Goal: Information Seeking & Learning: Learn about a topic

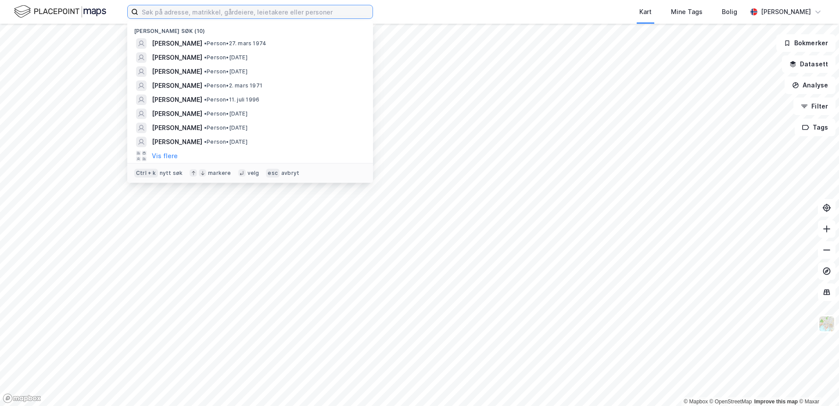
click at [250, 8] on input at bounding box center [255, 11] width 234 height 13
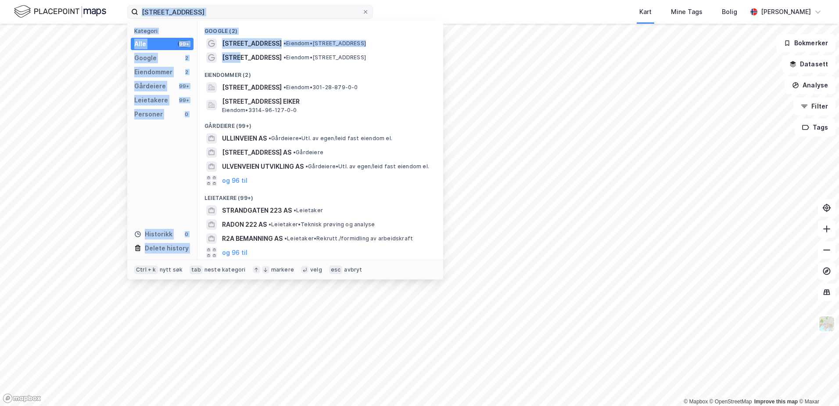
drag, startPoint x: 247, startPoint y: 53, endPoint x: 209, endPoint y: 11, distance: 56.8
click at [209, 11] on div "[STREET_ADDRESS] Kategori Alle 99+ Google 2 Eiendommer 2 Gårdeiere 99+ Leietake…" at bounding box center [250, 12] width 246 height 14
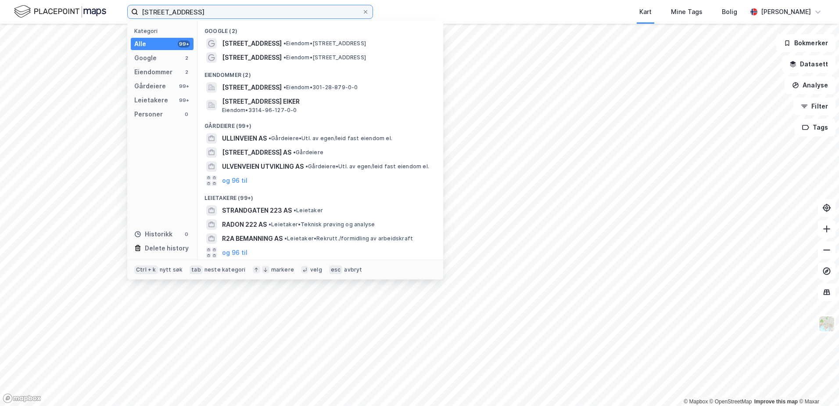
click at [209, 11] on input "[STREET_ADDRESS]" at bounding box center [250, 11] width 224 height 13
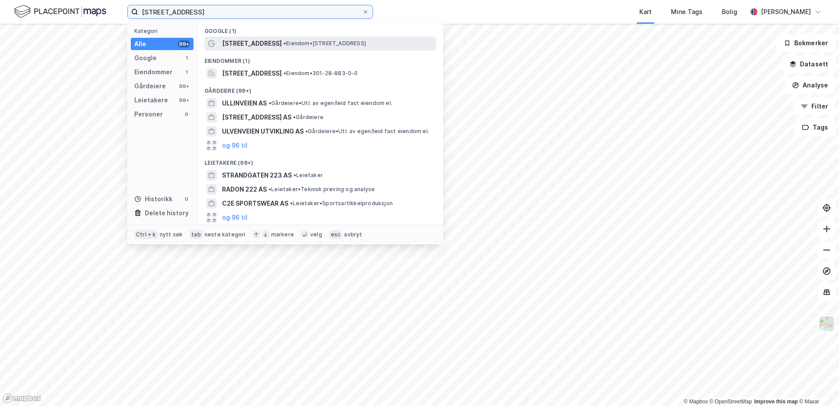
type input "[STREET_ADDRESS]"
click at [242, 44] on span "[STREET_ADDRESS]" at bounding box center [252, 43] width 60 height 11
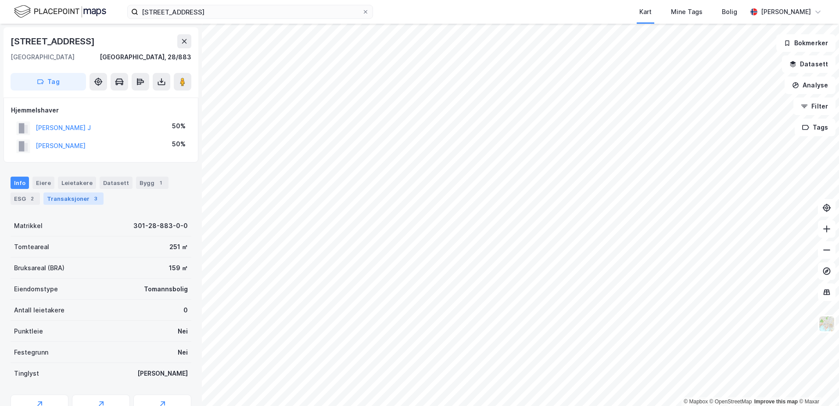
click at [77, 200] on div "Transaksjoner 3" at bounding box center [73, 198] width 60 height 12
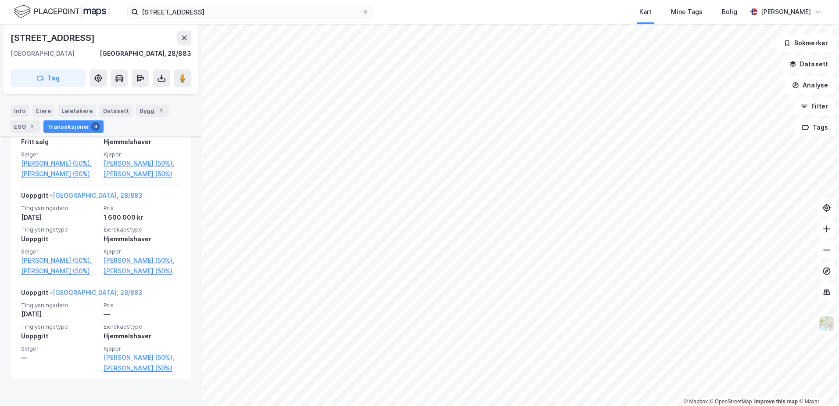
scroll to position [285, 0]
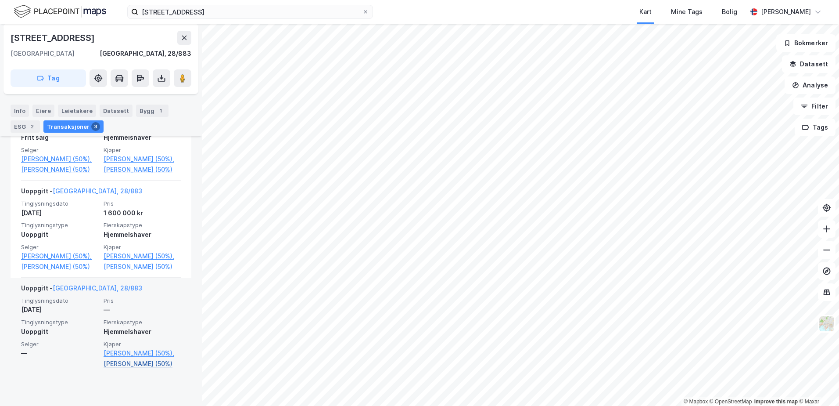
click at [129, 369] on link "[PERSON_NAME] (50%)" at bounding box center [142, 363] width 77 height 11
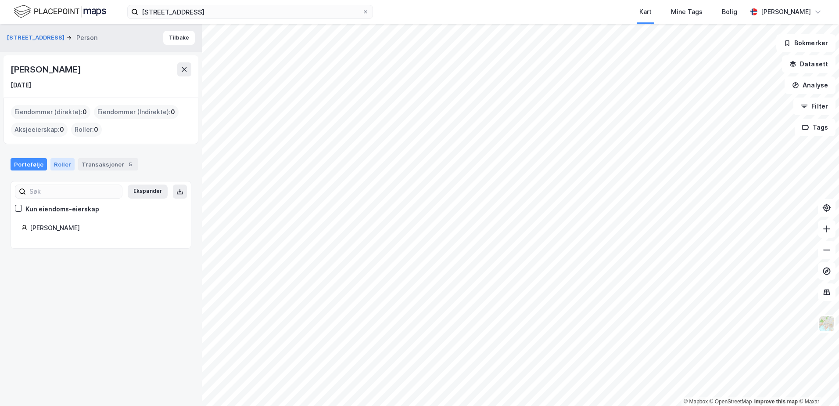
click at [63, 164] on div "Roller" at bounding box center [62, 164] width 24 height 12
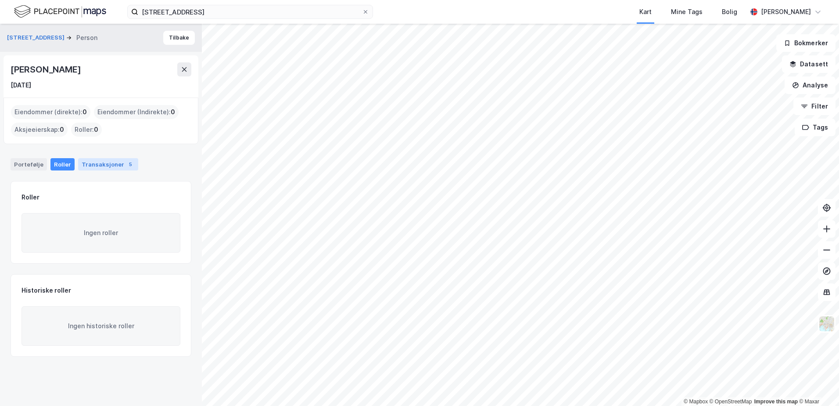
click at [94, 162] on div "Transaksjoner 5" at bounding box center [108, 164] width 60 height 12
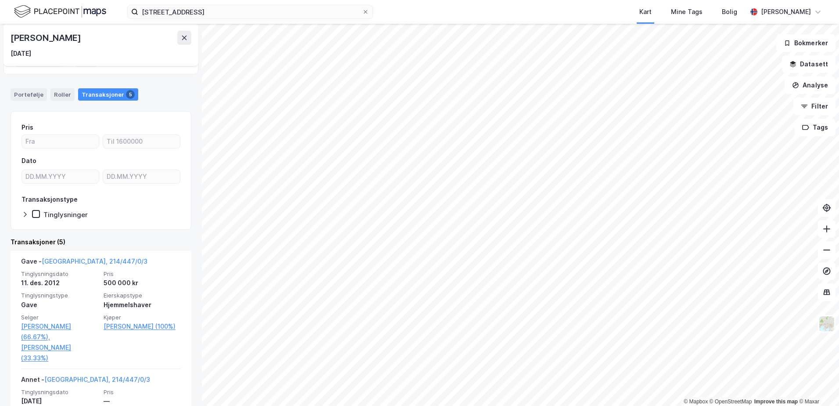
scroll to position [70, 0]
